Goal: Information Seeking & Learning: Learn about a topic

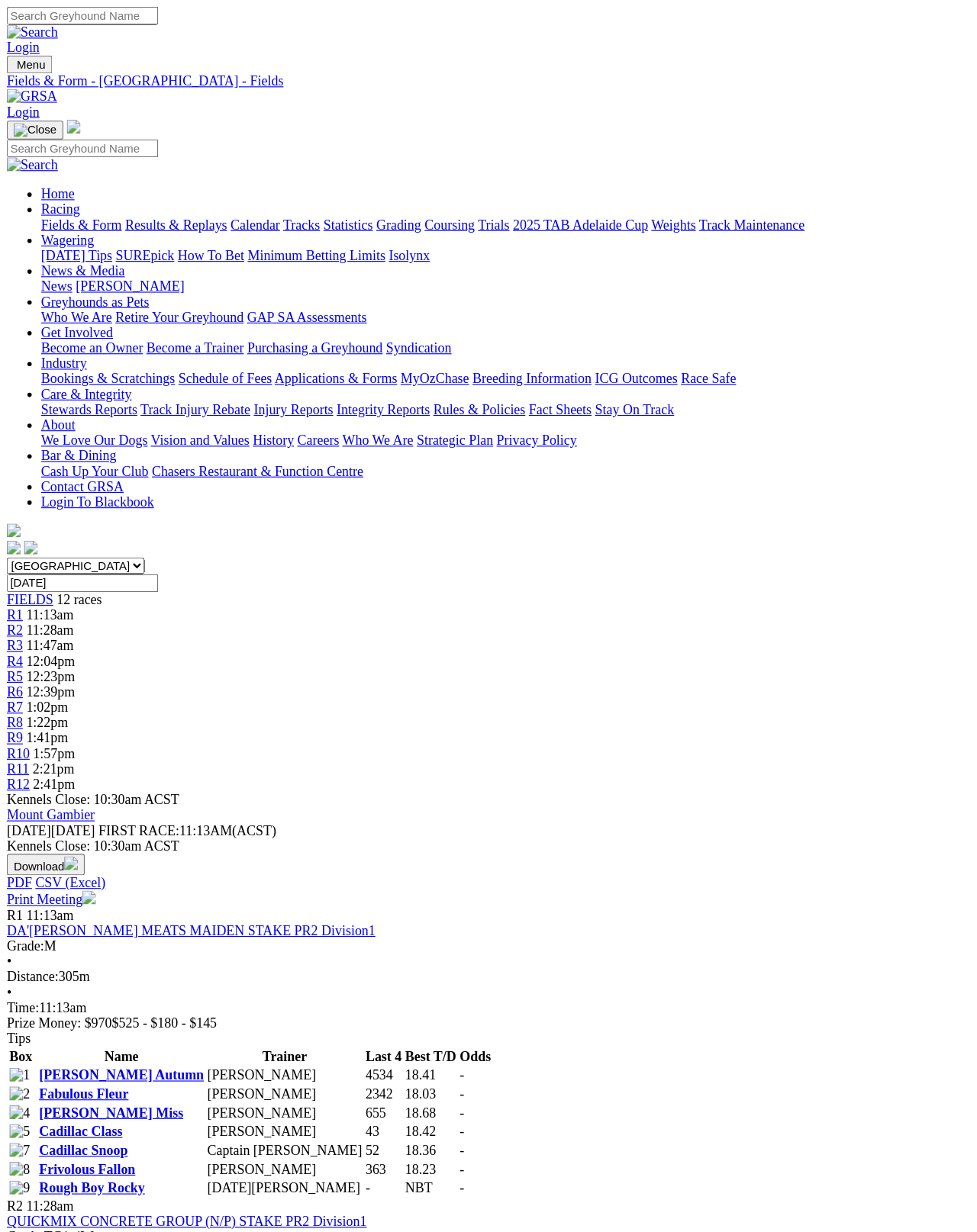
scroll to position [7, 0]
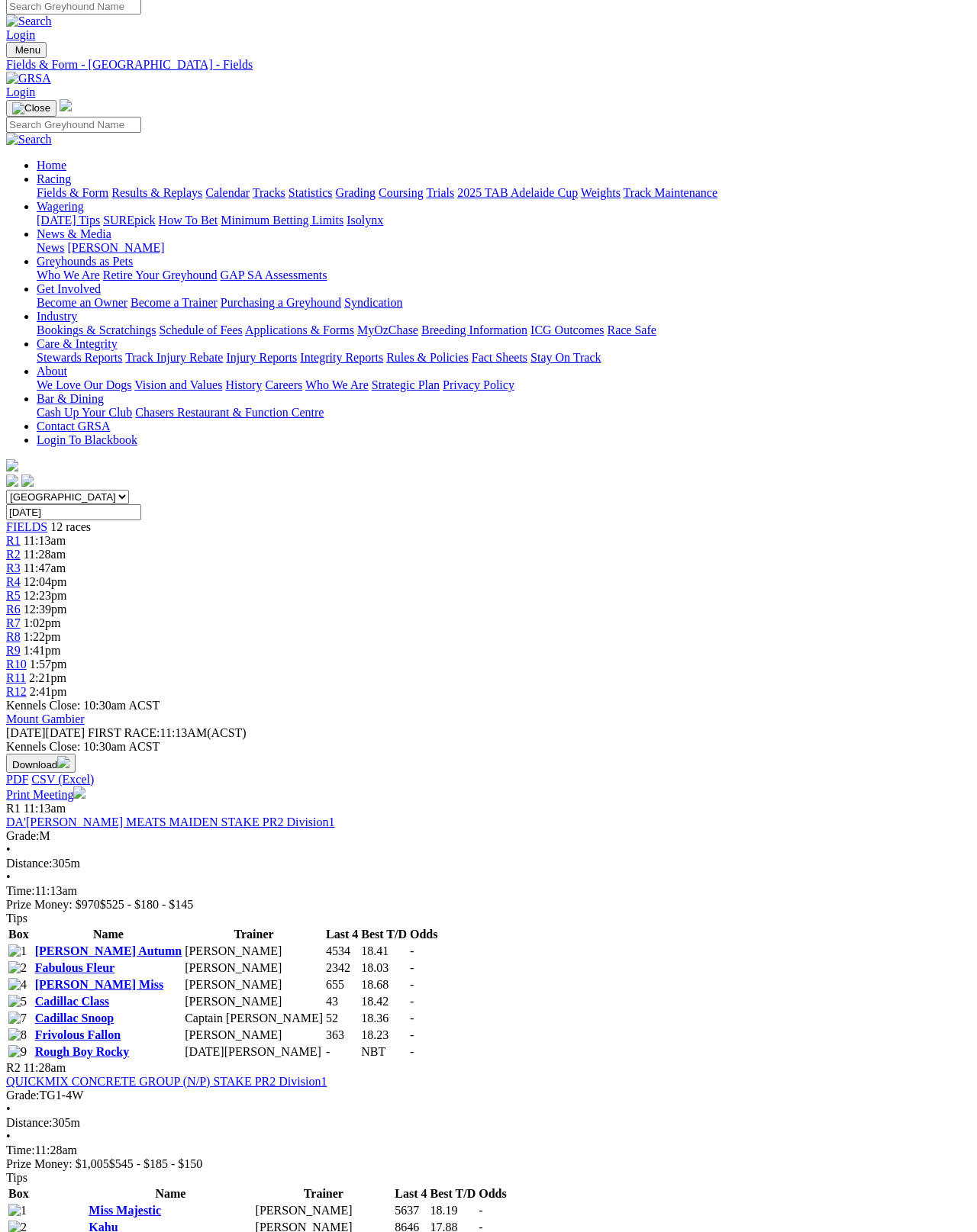
click at [120, 1045] on link "Rough Boy Rocky" at bounding box center [82, 1052] width 95 height 13
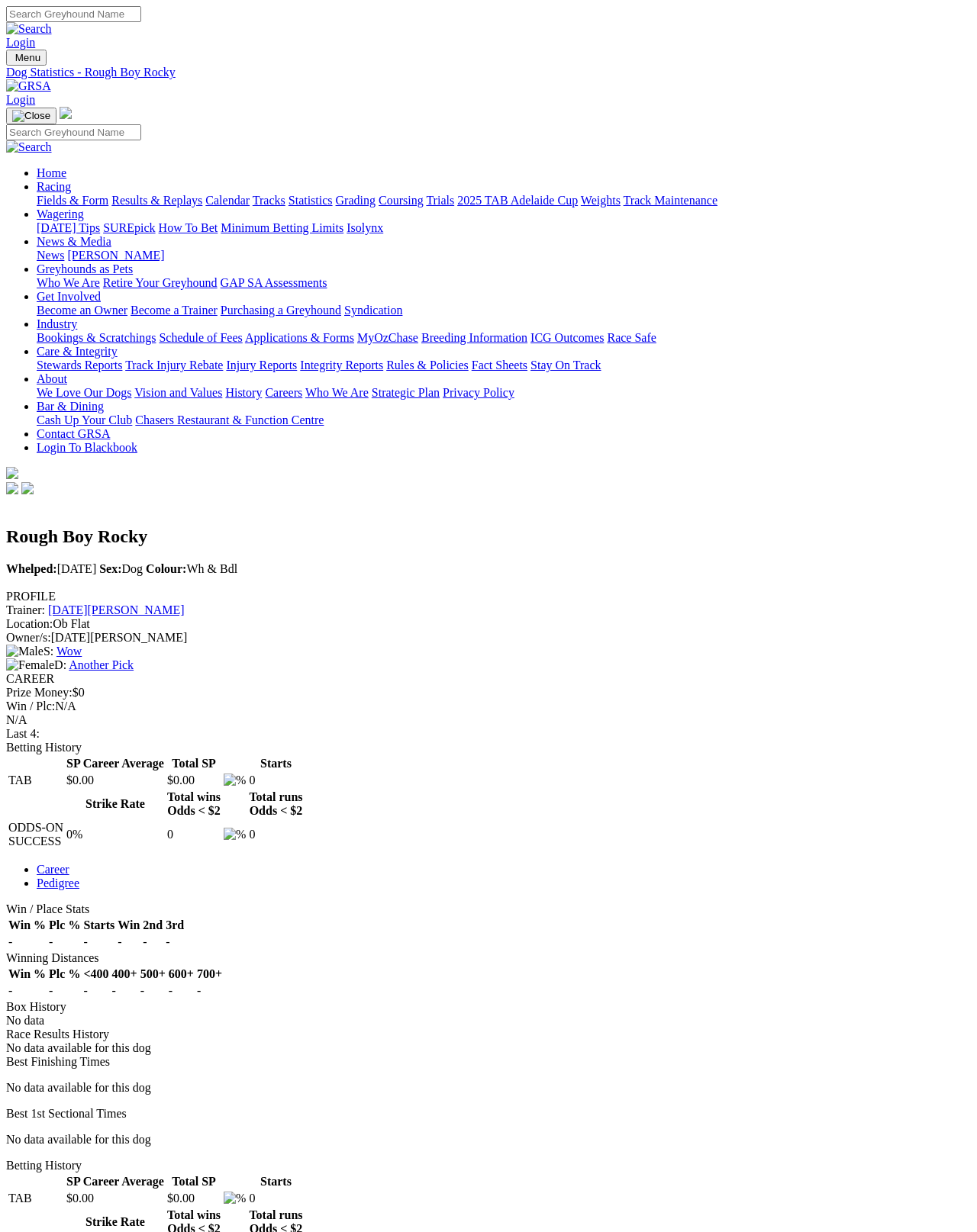
scroll to position [7, 0]
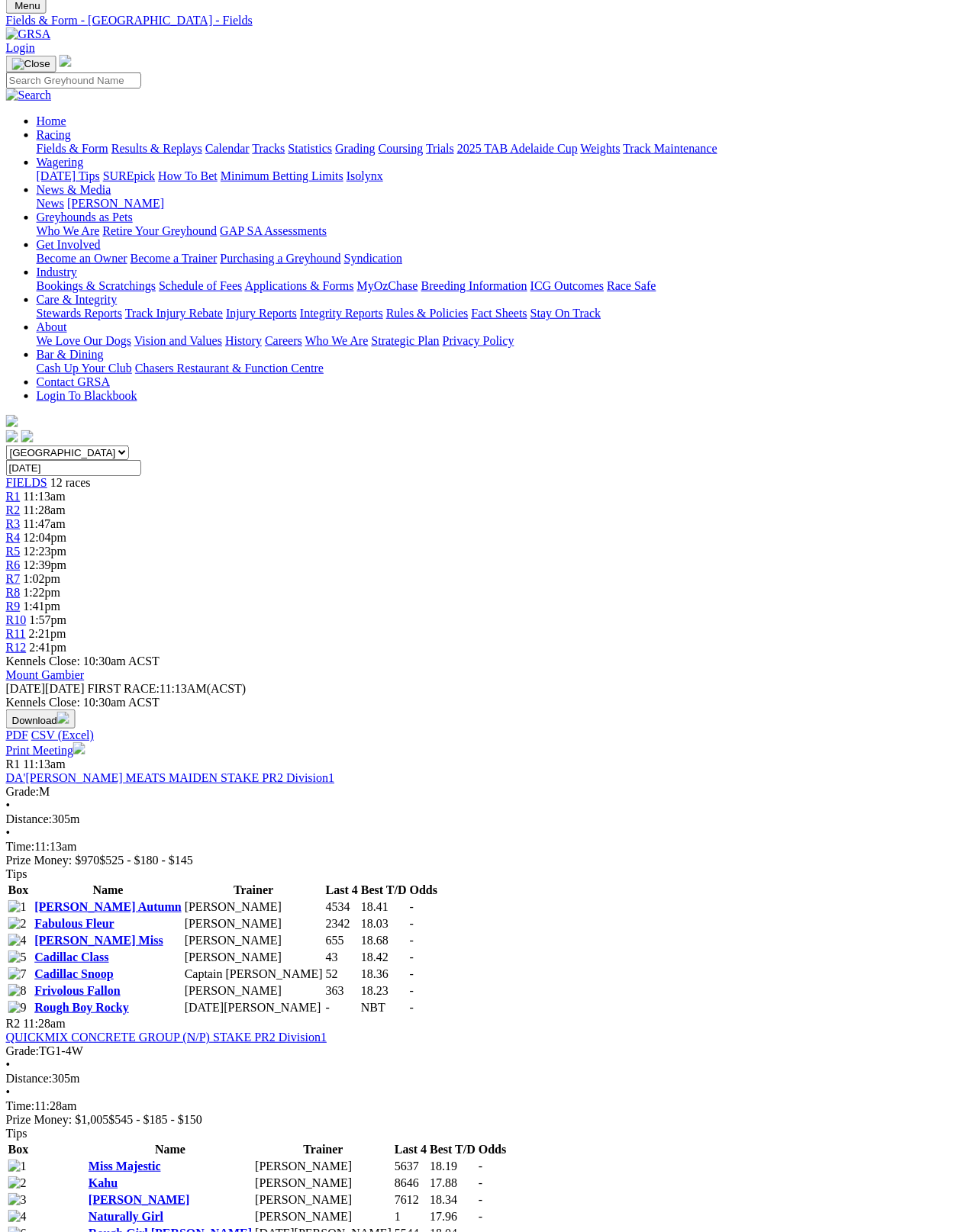
scroll to position [0, 6]
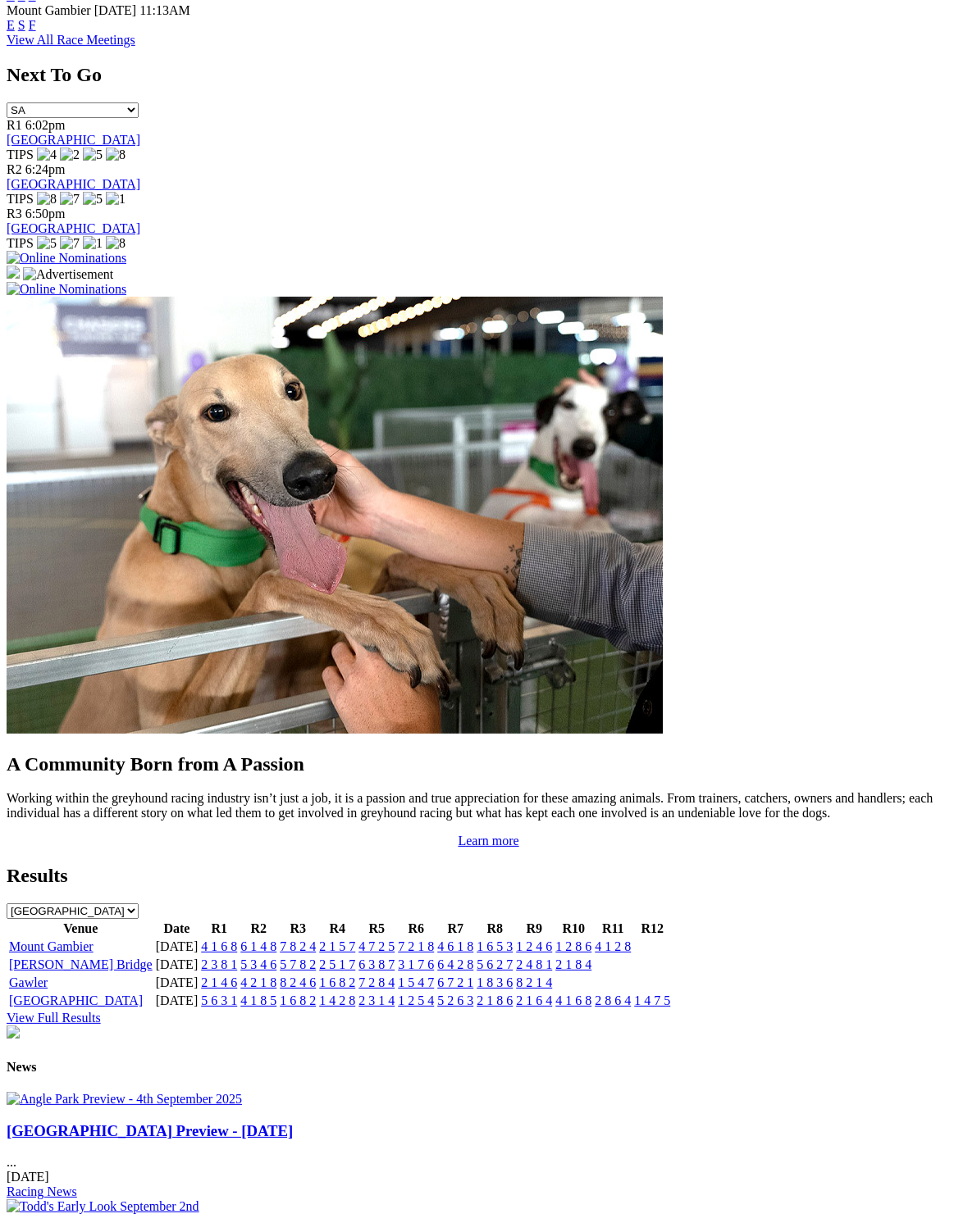
scroll to position [985, 0]
click at [51, 938] on td "Mount Gambier" at bounding box center [81, 946] width 146 height 17
click at [40, 939] on link "Mount Gambier" at bounding box center [51, 946] width 84 height 14
